Goal: Check status: Check status

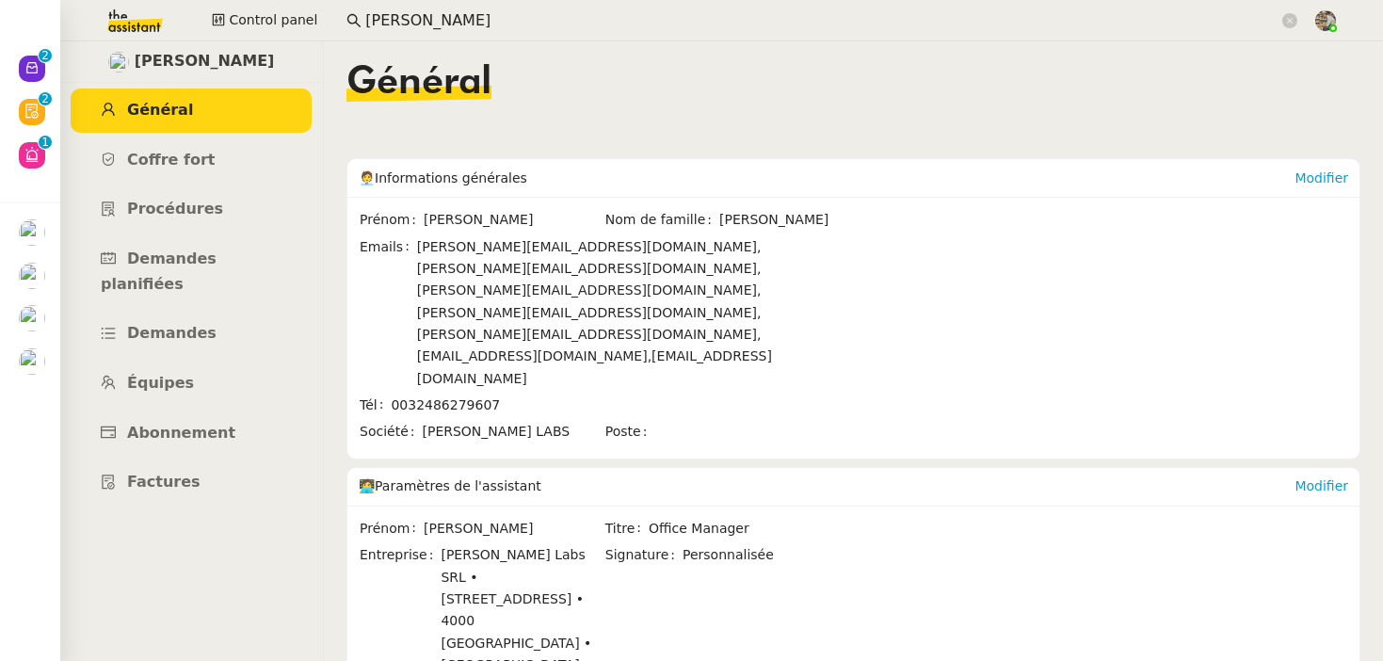
click at [432, 19] on input "[PERSON_NAME]" at bounding box center [821, 20] width 913 height 25
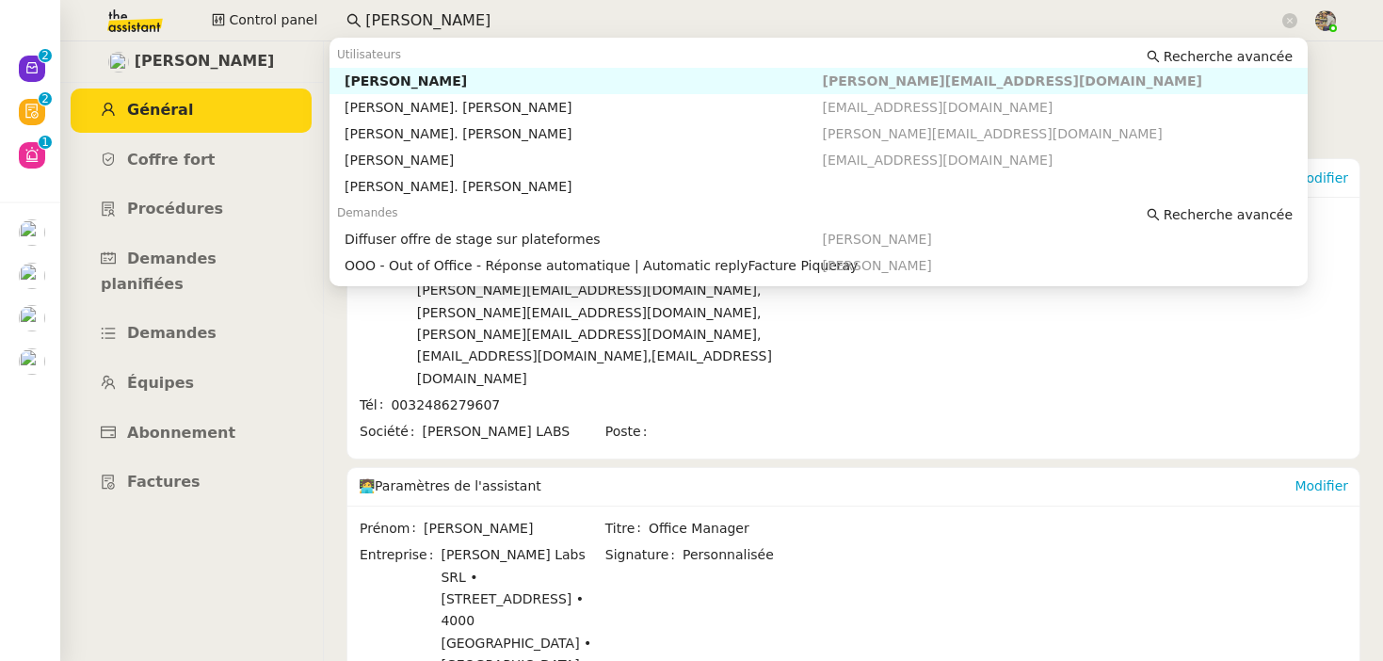
click at [432, 19] on input "[PERSON_NAME]" at bounding box center [821, 20] width 913 height 25
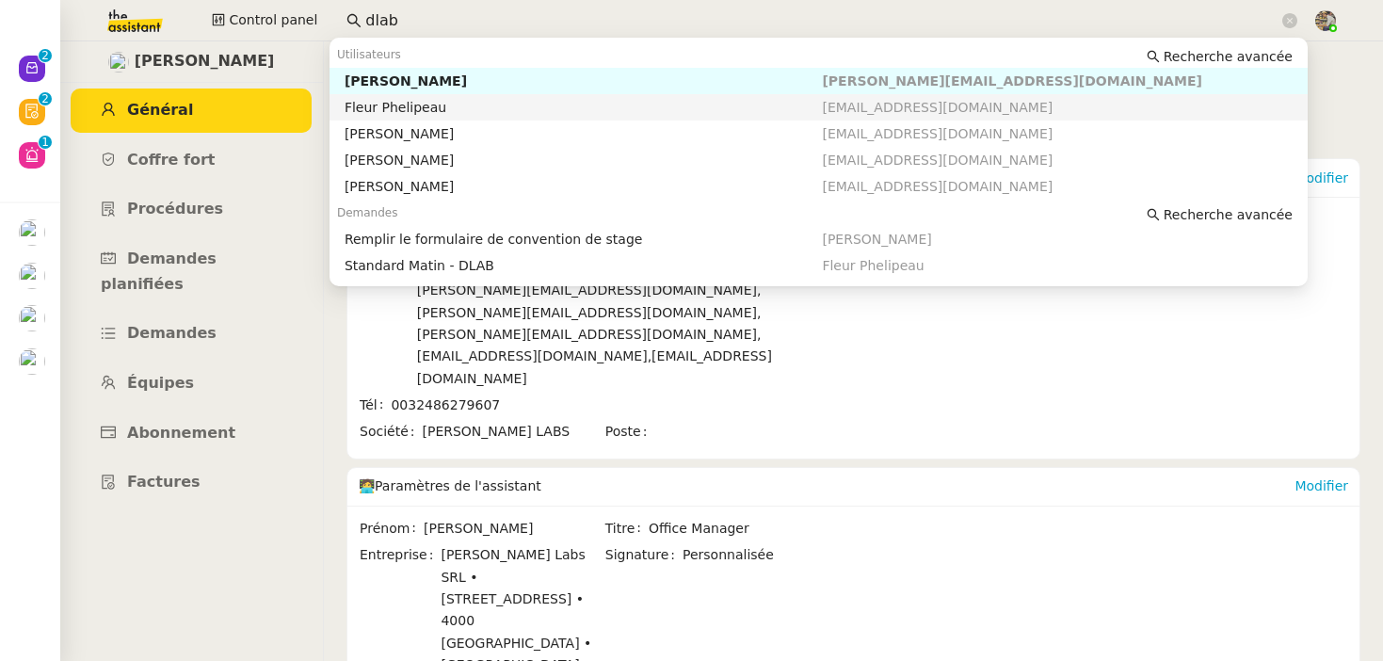
click at [439, 116] on div "Fleur Phelipeau" at bounding box center [583, 107] width 478 height 17
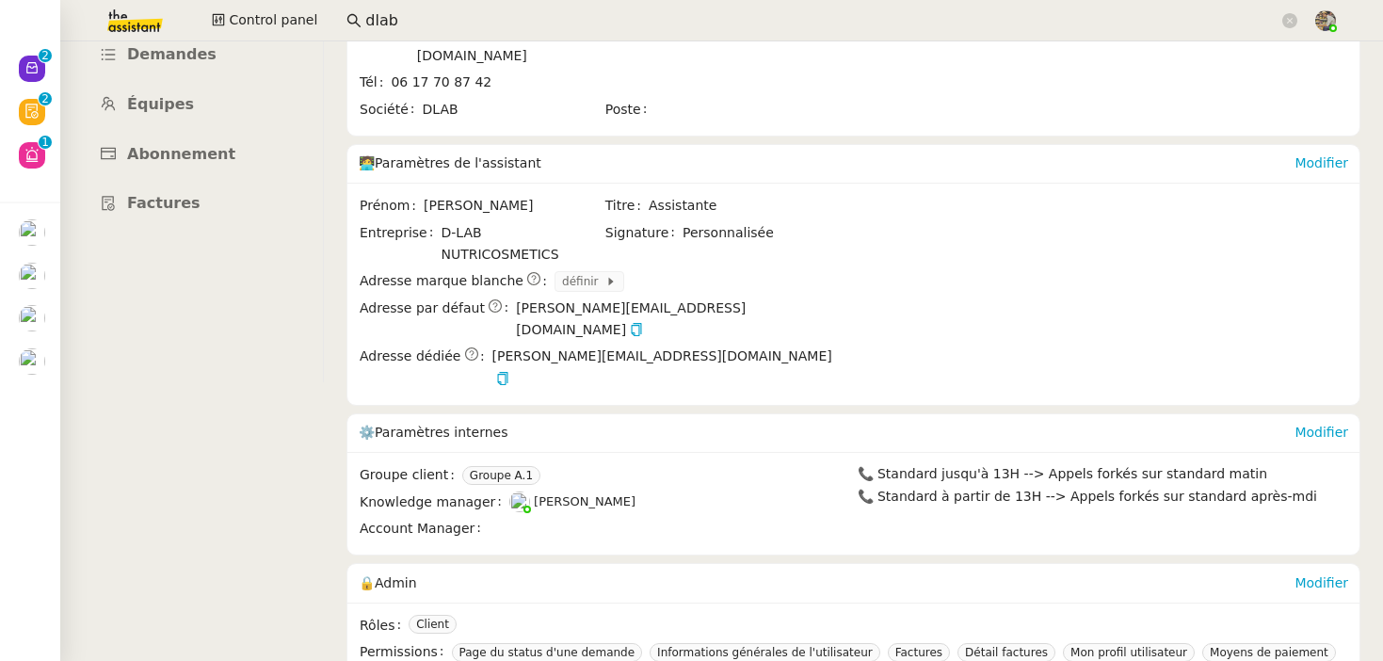
scroll to position [290, 0]
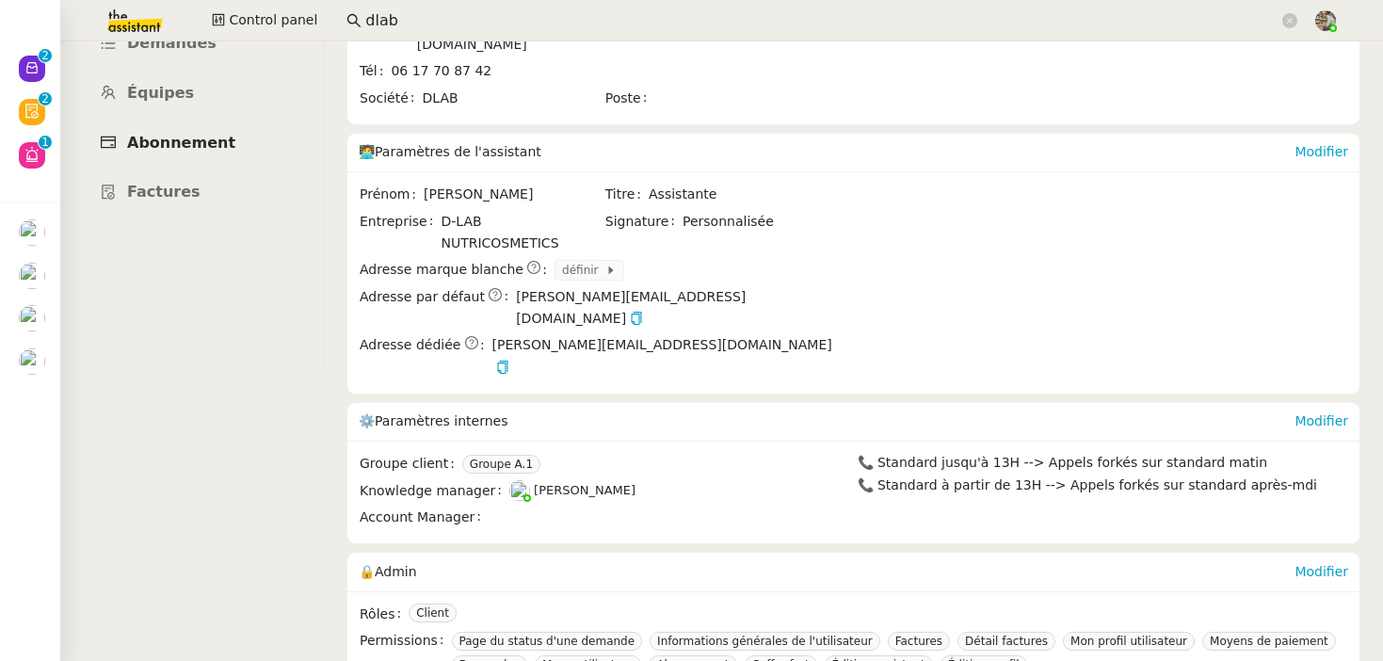
click at [191, 121] on link "Abonnement" at bounding box center [191, 143] width 241 height 44
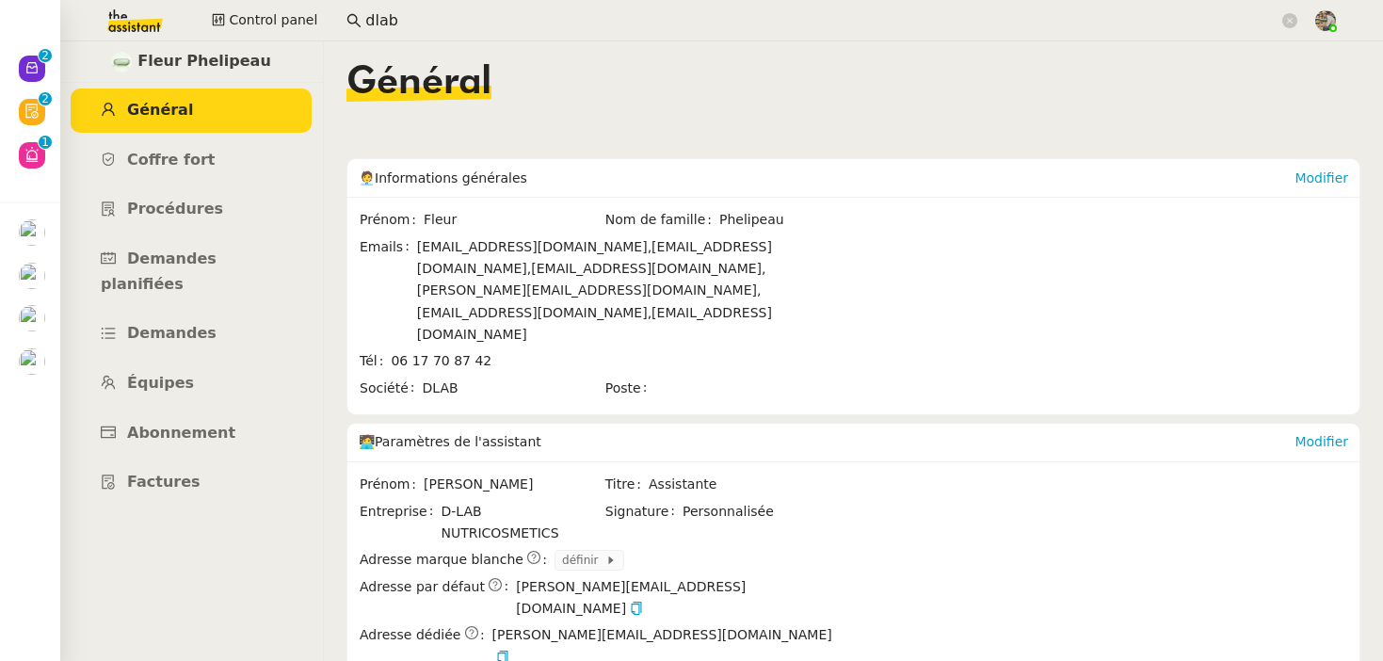
scroll to position [309, 0]
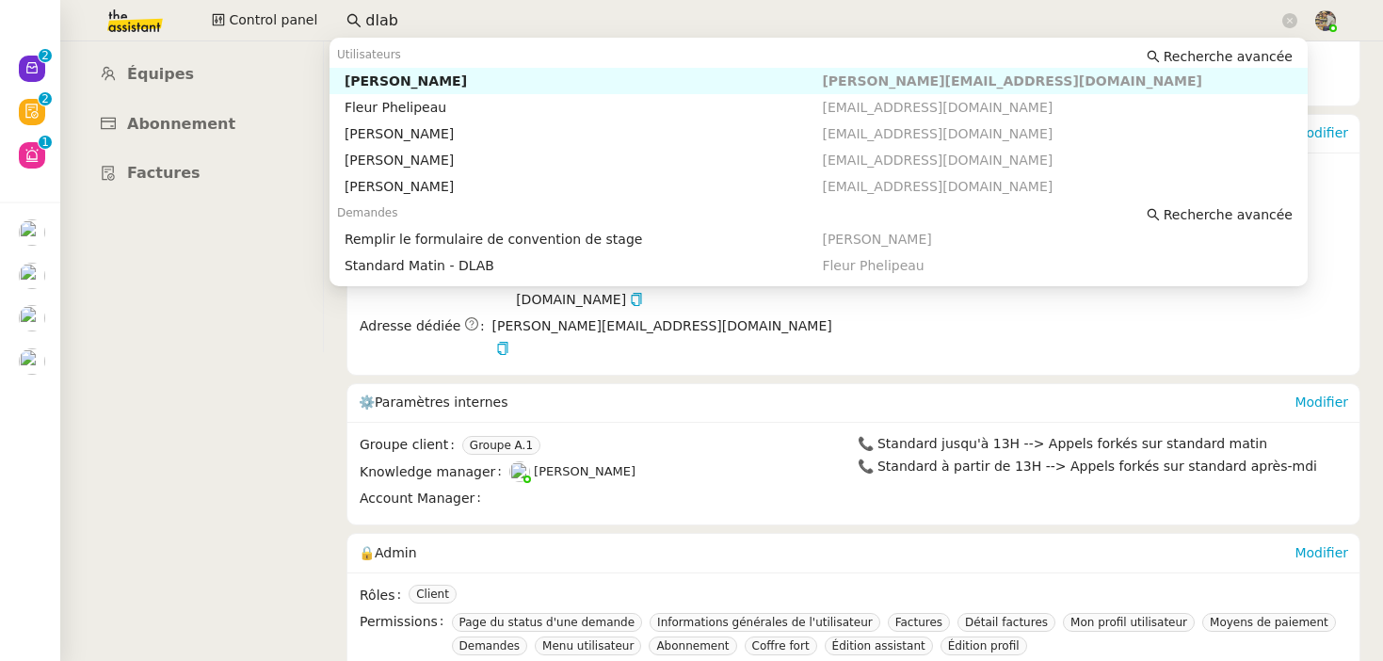
click at [401, 25] on input "dlab" at bounding box center [821, 20] width 913 height 25
paste input "Prisma Media"
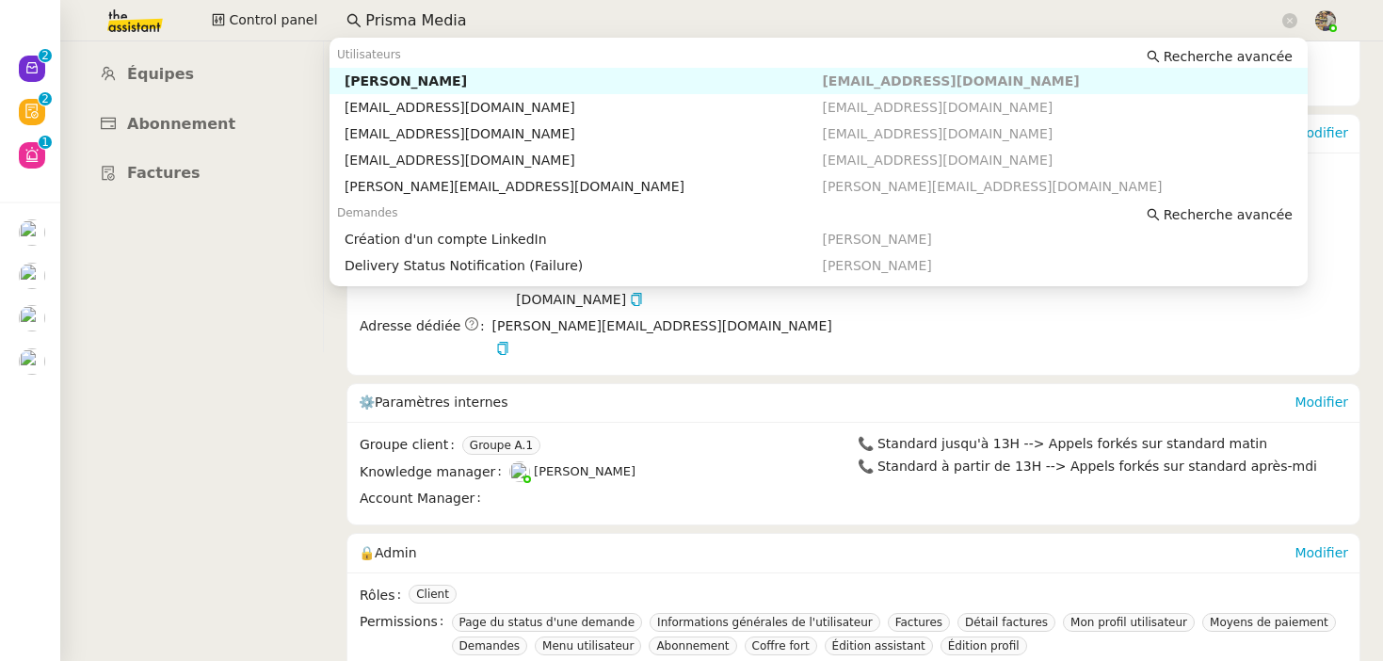
click at [401, 81] on div "[PERSON_NAME]" at bounding box center [583, 80] width 478 height 17
type input "Prisma Media"
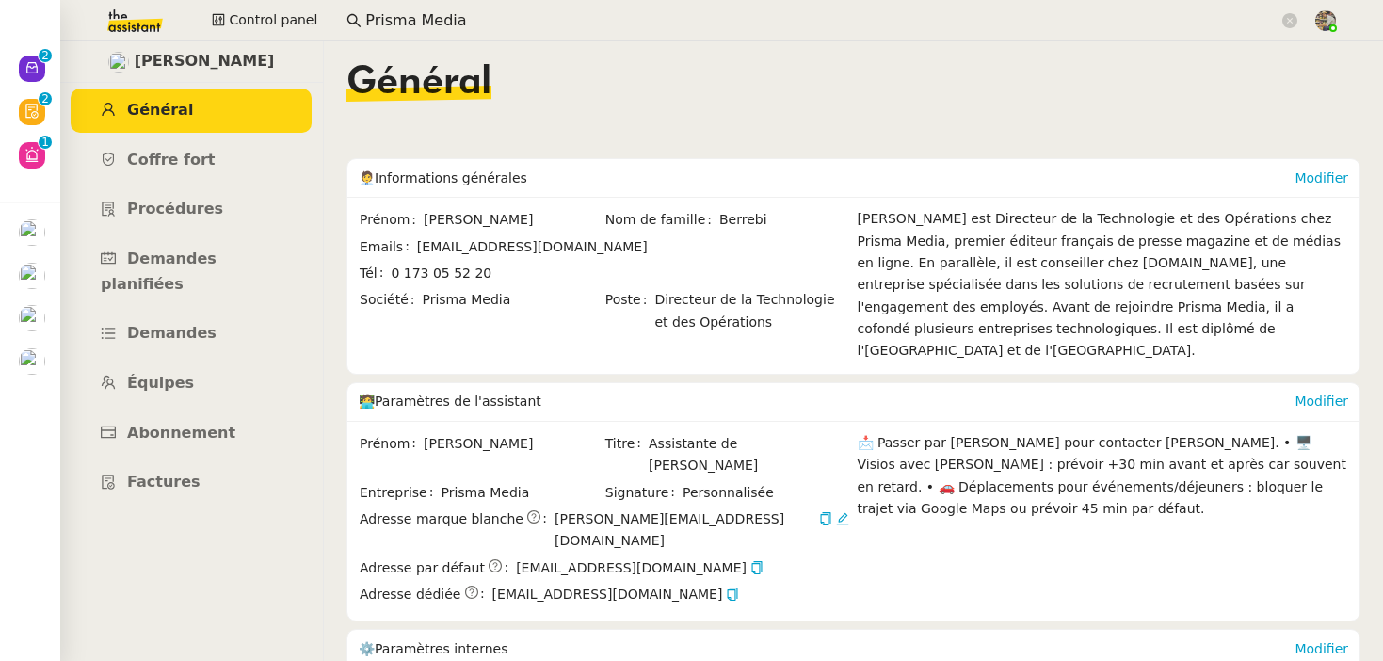
scroll to position [1017, 0]
